Goal: Check status: Check status

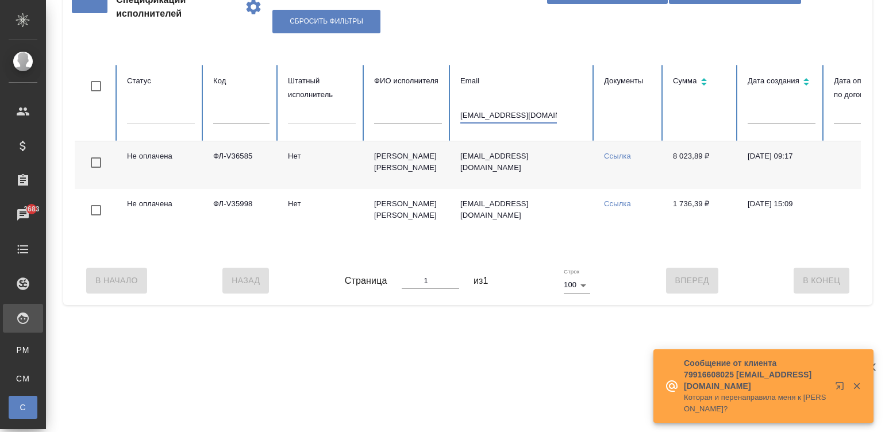
scroll to position [0, 82]
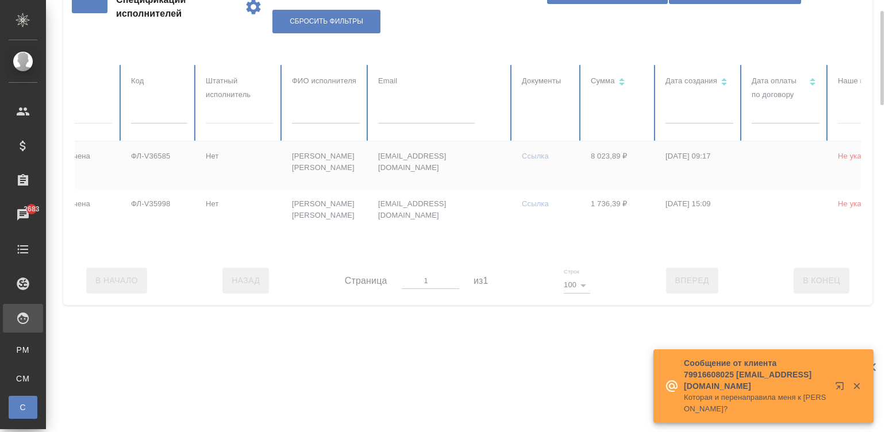
click at [154, 113] on div at bounding box center [608, 160] width 1231 height 191
click at [154, 113] on input "text" at bounding box center [159, 115] width 56 height 16
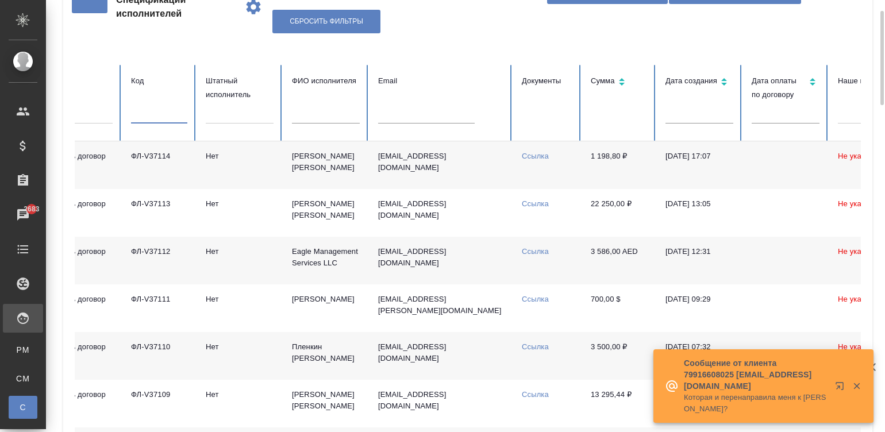
click at [154, 113] on input "text" at bounding box center [159, 115] width 56 height 16
paste input "ФЛ-V36433"
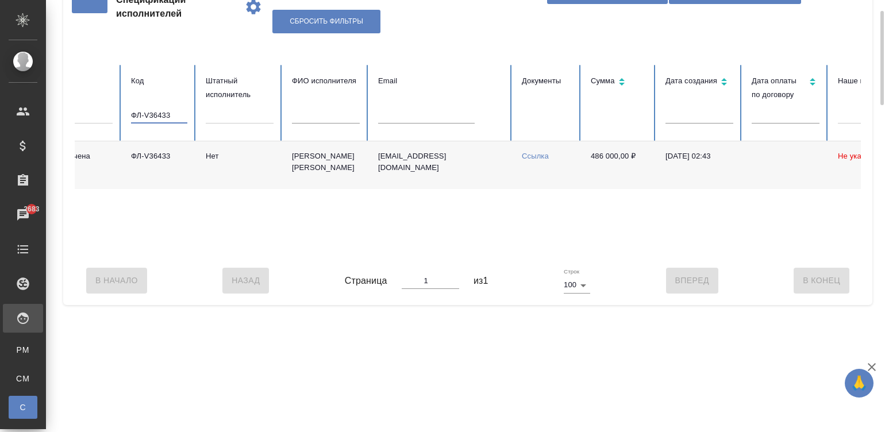
scroll to position [0, 444]
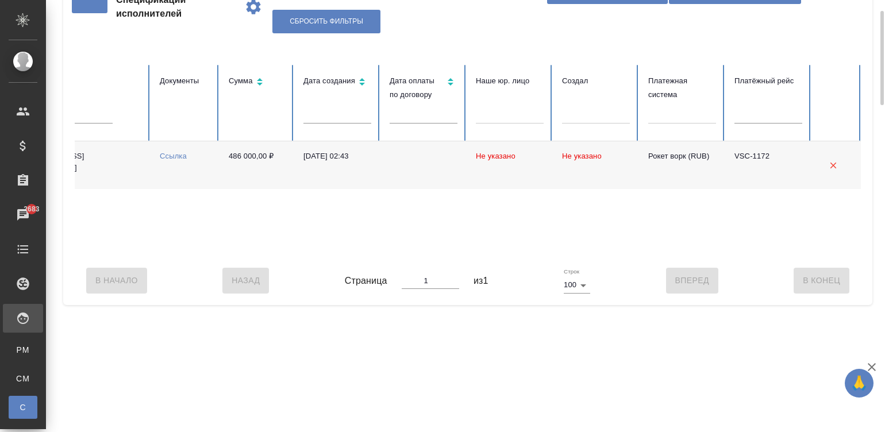
type input "ФЛ-V36433"
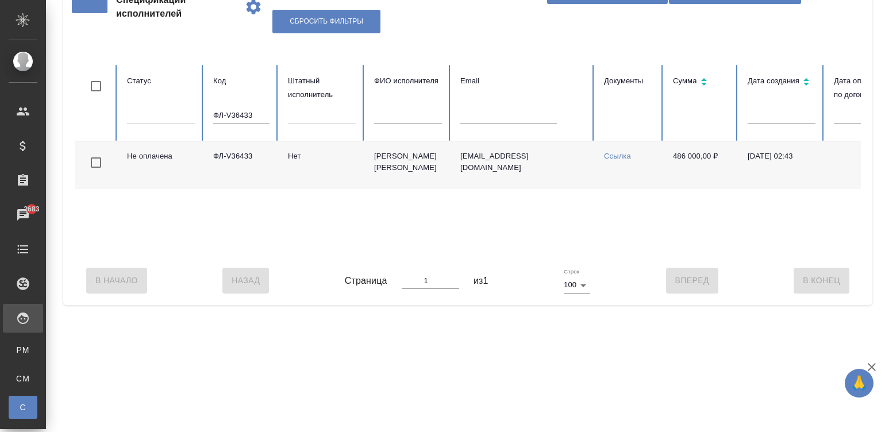
click at [293, 256] on div "Не оплачена ФЛ-V36433 [PERSON_NAME] Анна Викторовна [EMAIL_ADDRESS][DOMAIN_NAME…" at bounding box center [690, 198] width 1231 height 115
click at [349, 164] on td "Нет" at bounding box center [322, 165] width 86 height 48
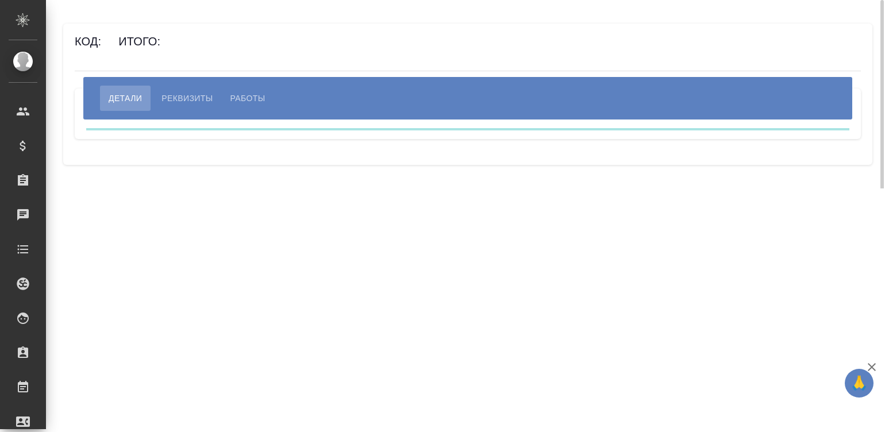
click at [203, 99] on span "Реквизиты" at bounding box center [186, 98] width 51 height 14
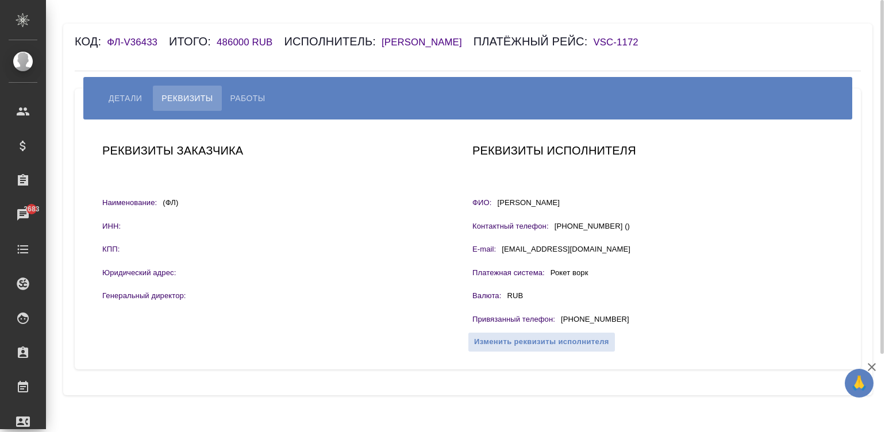
click at [413, 39] on h6 "[PERSON_NAME] [PERSON_NAME]" at bounding box center [428, 42] width 92 height 11
